Goal: Information Seeking & Learning: Learn about a topic

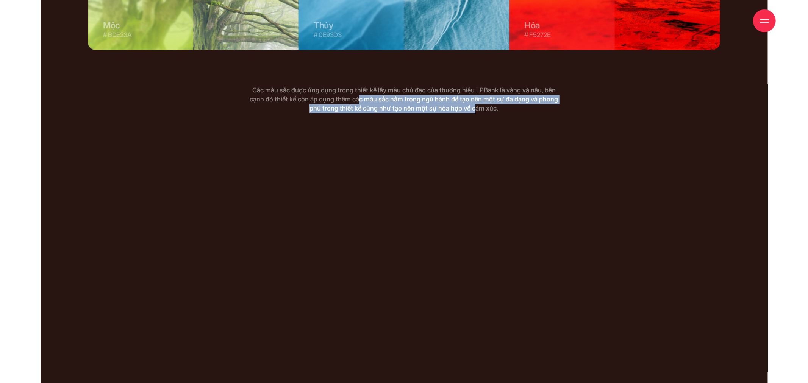
drag, startPoint x: 376, startPoint y: 70, endPoint x: 490, endPoint y: 75, distance: 113.3
click at [487, 86] on p "Các màu sắc được ứng dụng trong thiết kế lấy màu chủ đạo của thương hiệu LPBank…" at bounding box center [404, 99] width 312 height 27
click at [490, 86] on p "Các màu sắc được ứng dụng trong thiết kế lấy màu chủ đạo của thương hiệu LPBank…" at bounding box center [404, 99] width 312 height 27
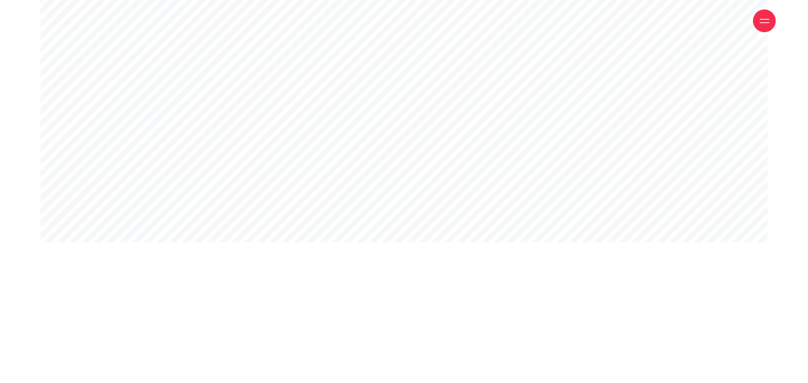
scroll to position [154, 0]
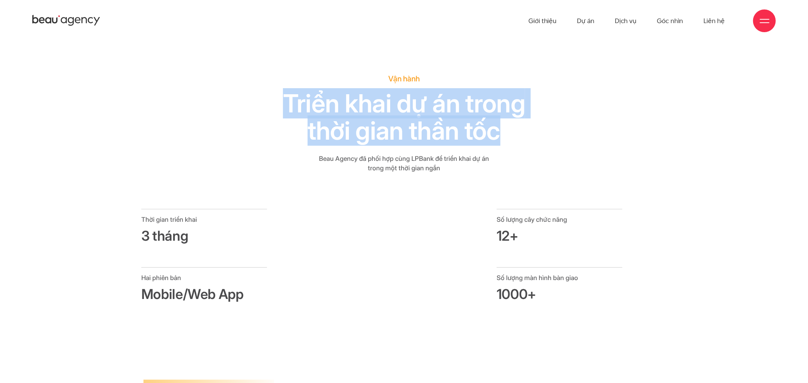
drag, startPoint x: 282, startPoint y: 66, endPoint x: 498, endPoint y: 104, distance: 218.8
click at [498, 104] on h2 "Triển khai dự án trong thời gian thần tốc" at bounding box center [404, 117] width 312 height 55
